Goal: Task Accomplishment & Management: Use online tool/utility

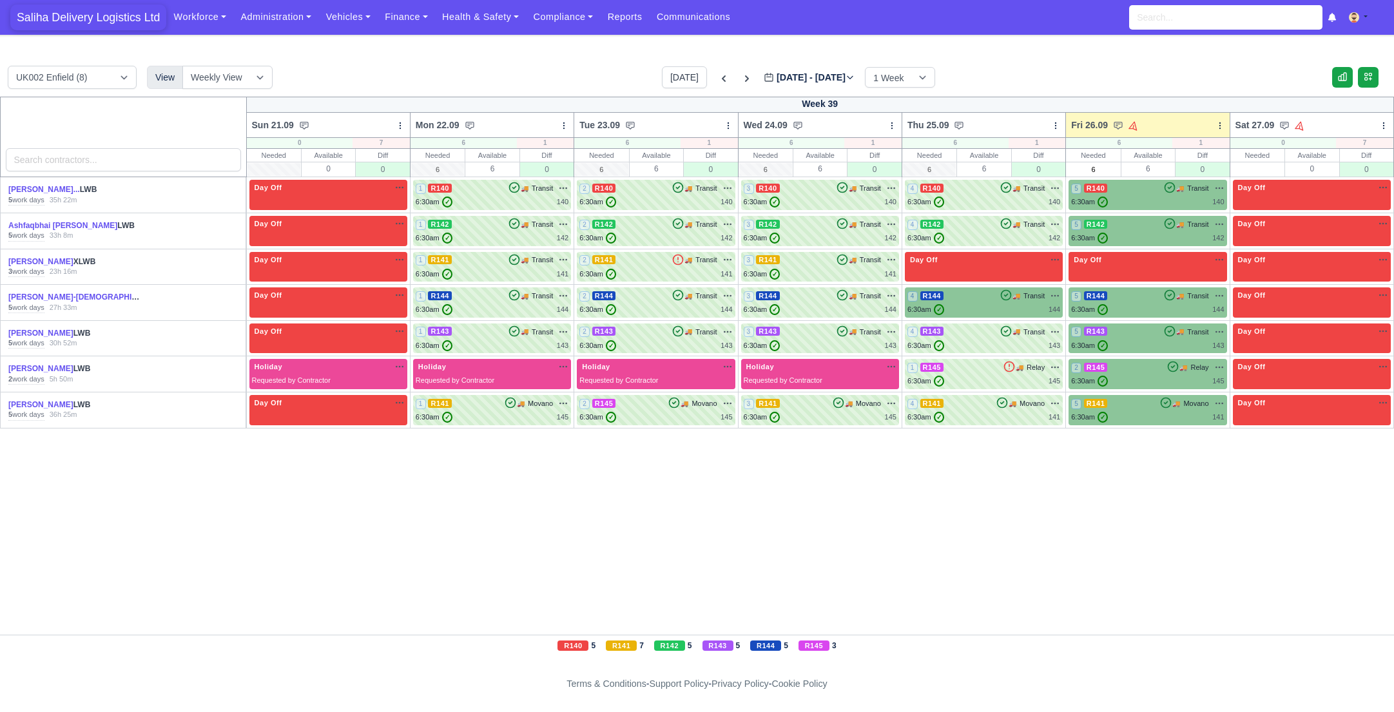
click at [90, 12] on span "Saliha Delivery Logistics Ltd" at bounding box center [88, 18] width 156 height 26
click at [64, 14] on span "Saliha Delivery Logistics Ltd" at bounding box center [88, 18] width 156 height 26
click at [356, 17] on link "Vehicles" at bounding box center [347, 17] width 59 height 25
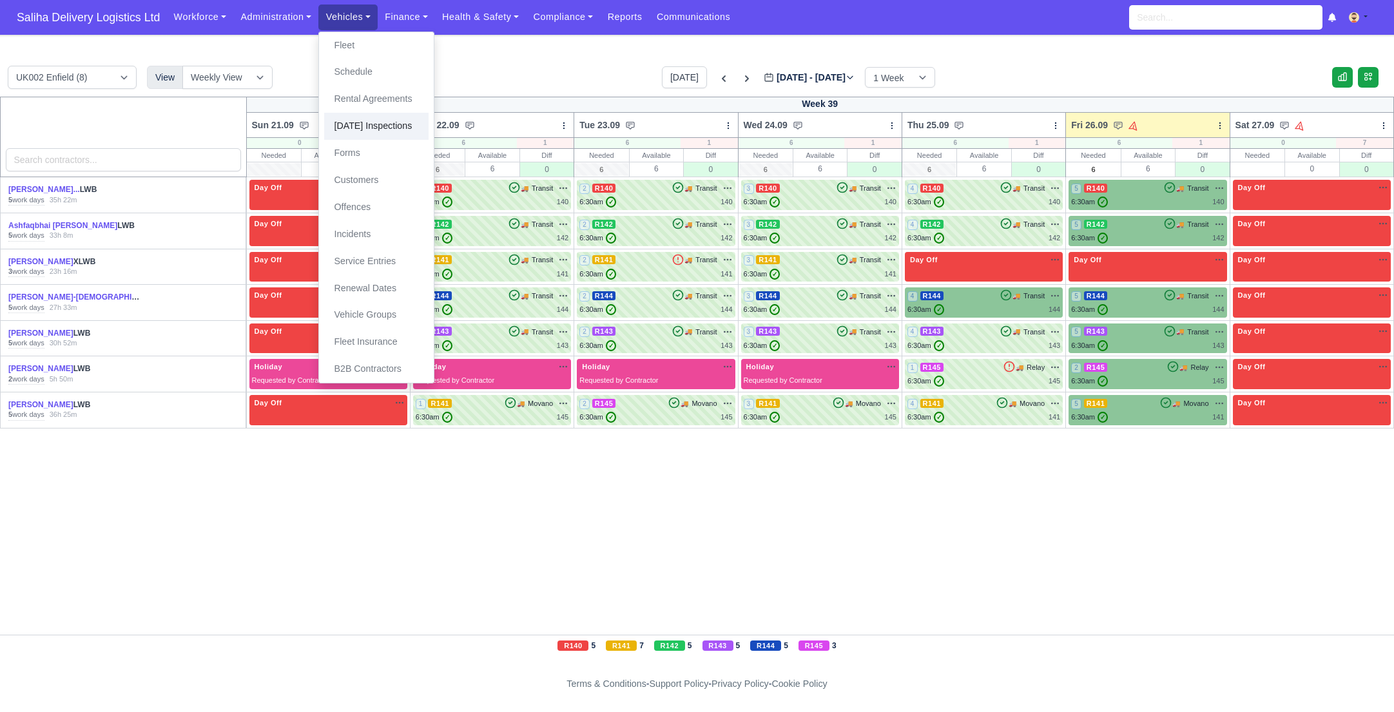
click at [396, 125] on link "[DATE] Inspections" at bounding box center [376, 126] width 104 height 27
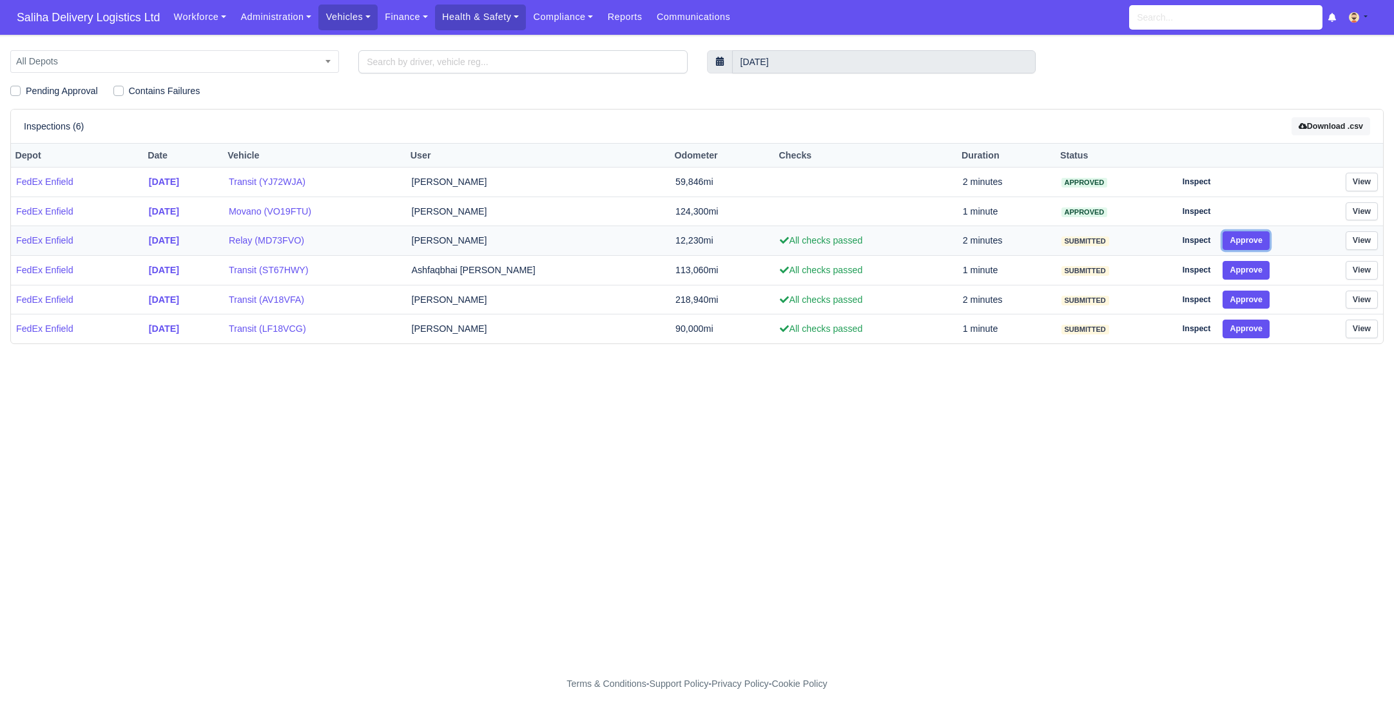
click at [1252, 238] on button "Approve" at bounding box center [1246, 240] width 47 height 19
click at [1253, 267] on button "Approve" at bounding box center [1246, 270] width 47 height 19
drag, startPoint x: 1251, startPoint y: 289, endPoint x: 1250, endPoint y: 301, distance: 11.7
click at [1250, 291] on button "Approve" at bounding box center [1246, 300] width 47 height 19
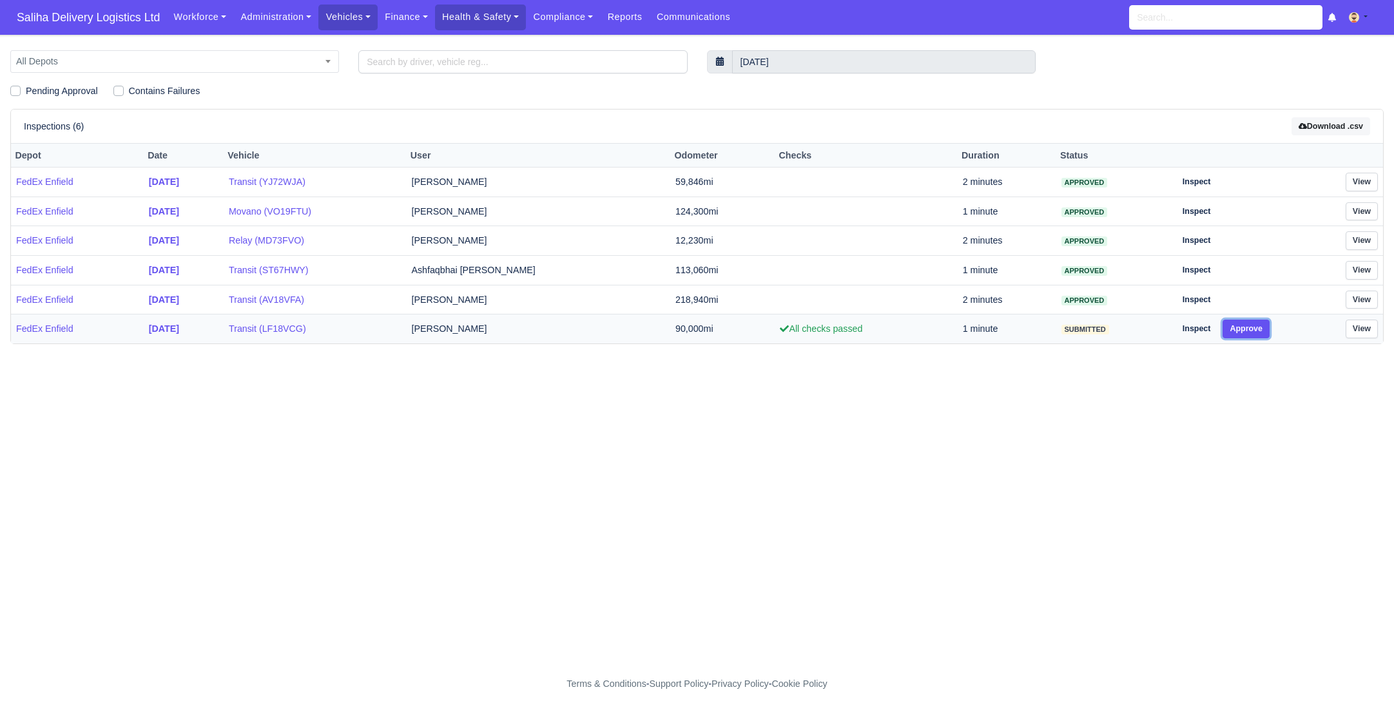
click at [1250, 320] on button "Approve" at bounding box center [1246, 329] width 47 height 19
